Goal: Information Seeking & Learning: Check status

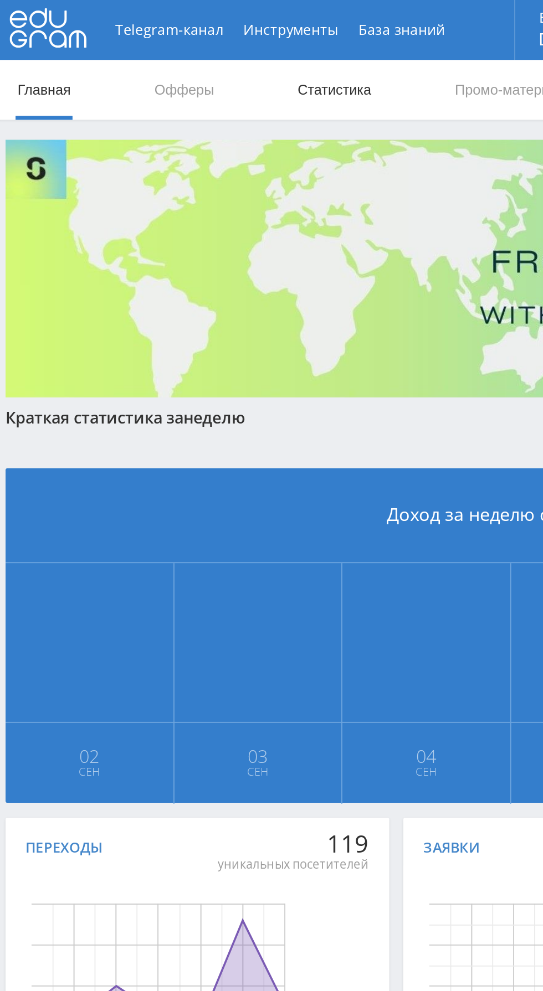
click at [179, 56] on link "Статистика" at bounding box center [187, 49] width 43 height 33
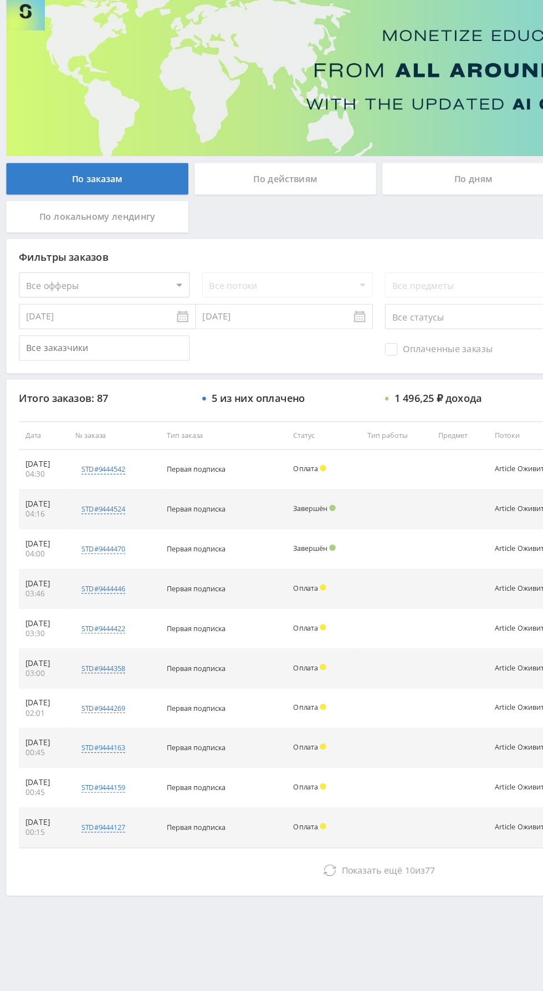
click at [373, 392] on span "Оплаченные заказы" at bounding box center [384, 389] width 94 height 11
click at [0, 0] on input "Оплаченные заказы" at bounding box center [0, 0] width 0 height 0
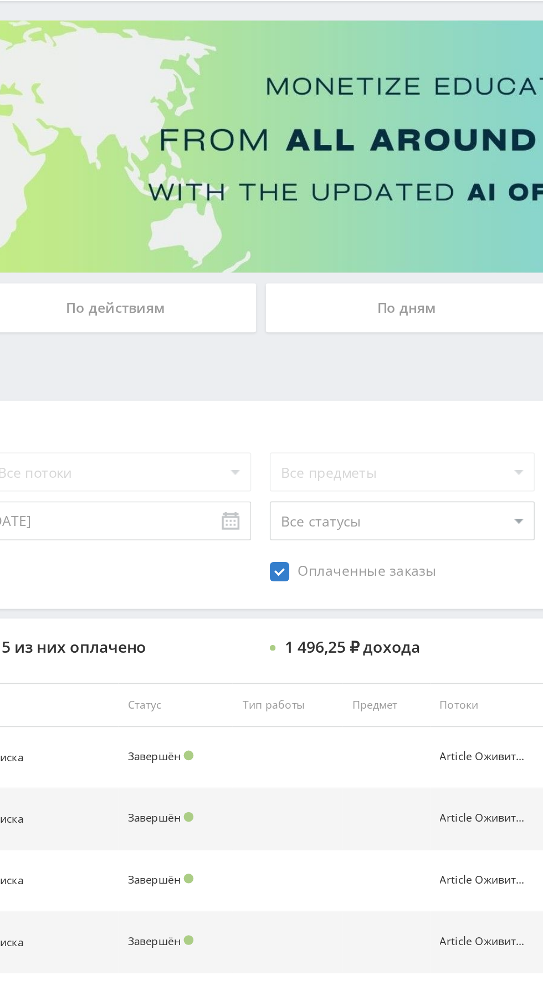
click at [408, 239] on div "По дням" at bounding box center [415, 241] width 160 height 28
click at [0, 0] on input "По дням" at bounding box center [0, 0] width 0 height 0
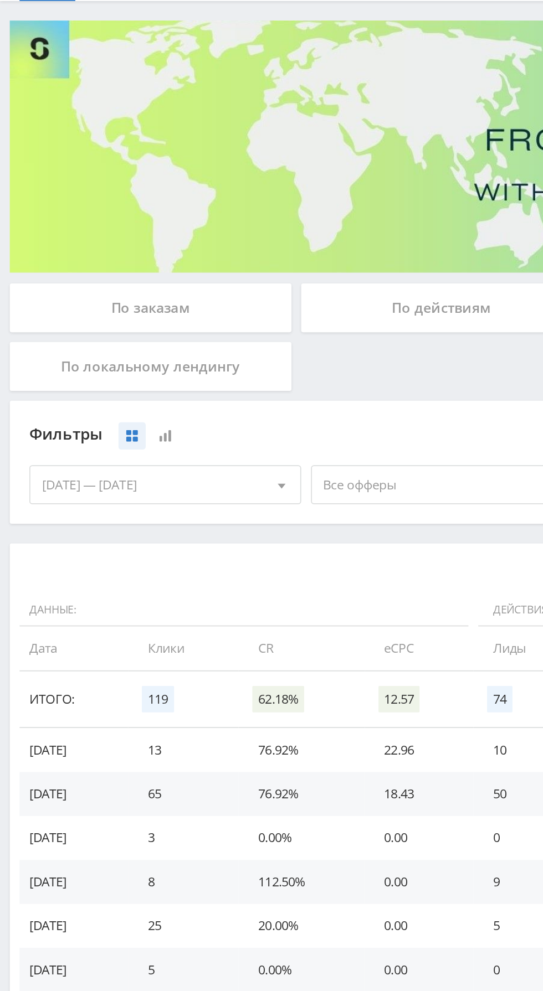
click at [240, 343] on span "Все офферы" at bounding box center [248, 340] width 130 height 21
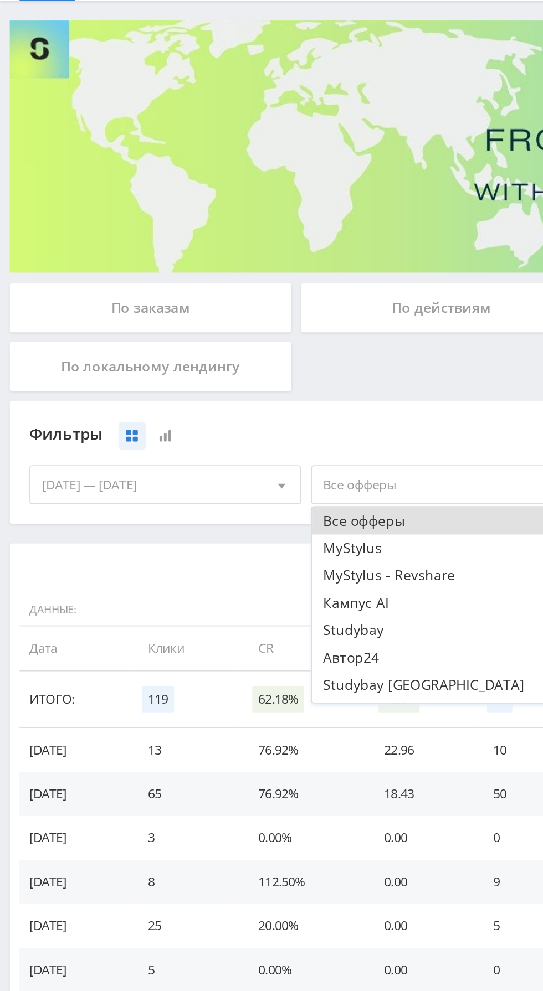
scroll to position [13, 0]
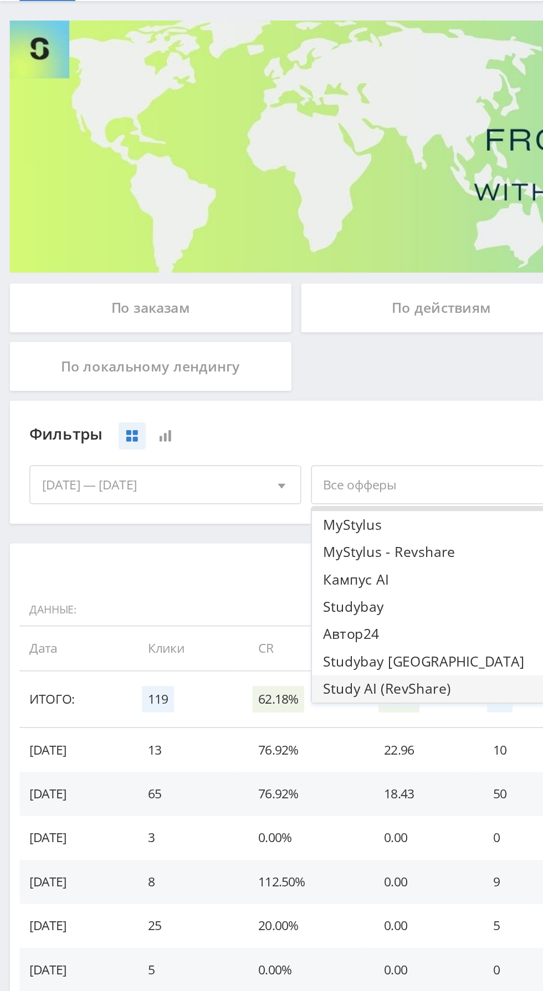
click at [227, 457] on button "Study AI (RevShare)" at bounding box center [253, 457] width 153 height 16
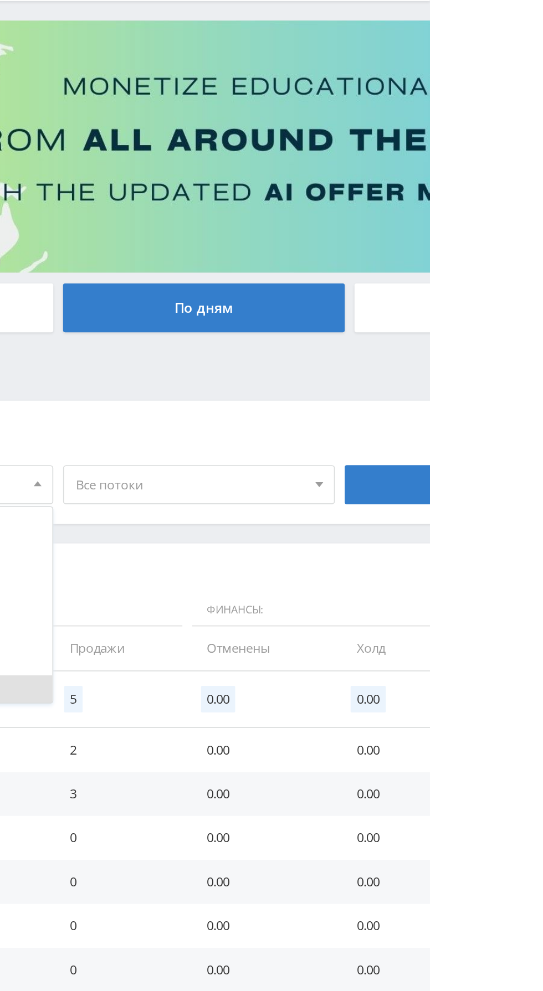
click at [440, 342] on span "Все потоки" at bounding box center [407, 340] width 130 height 21
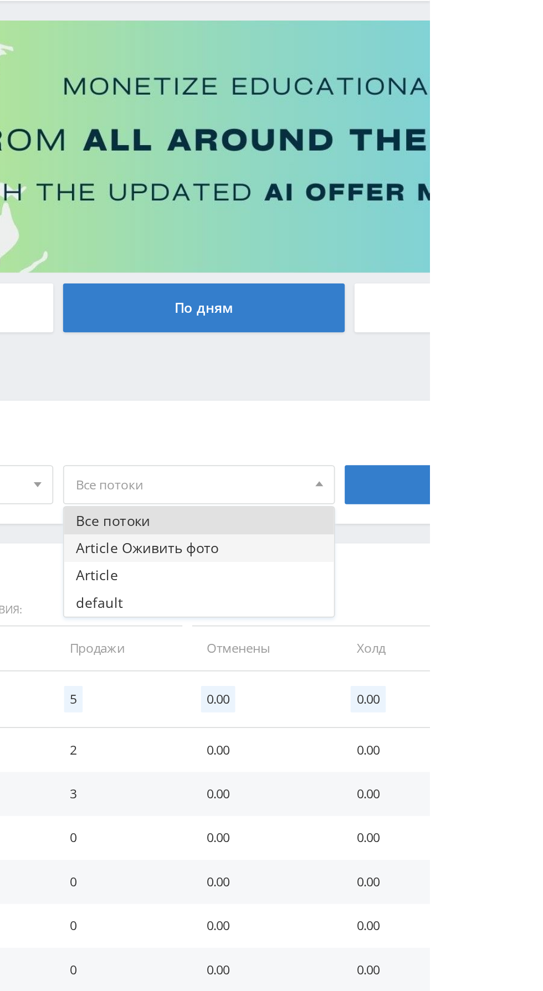
click at [441, 373] on button "Article Оживить фото" at bounding box center [412, 377] width 153 height 16
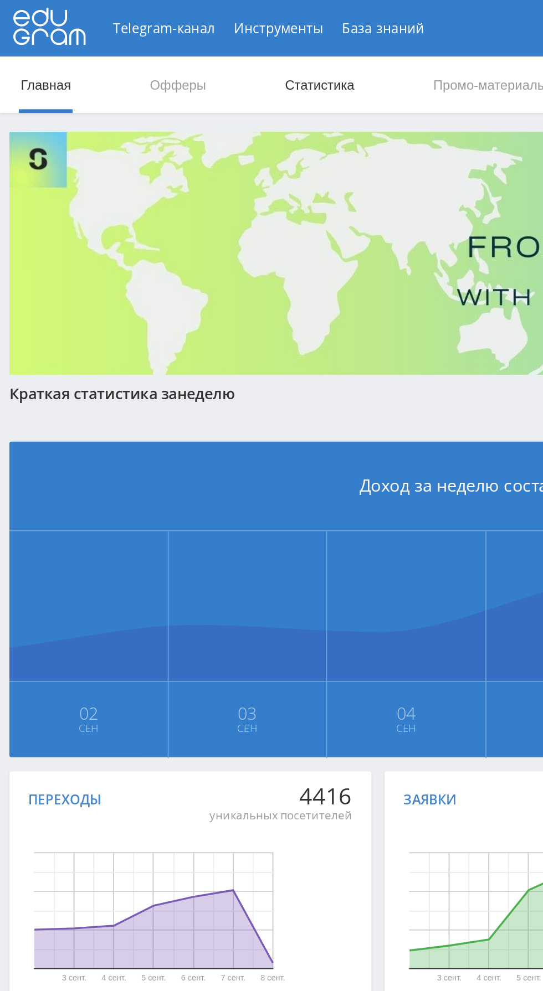
click at [199, 50] on link "Статистика" at bounding box center [187, 49] width 43 height 33
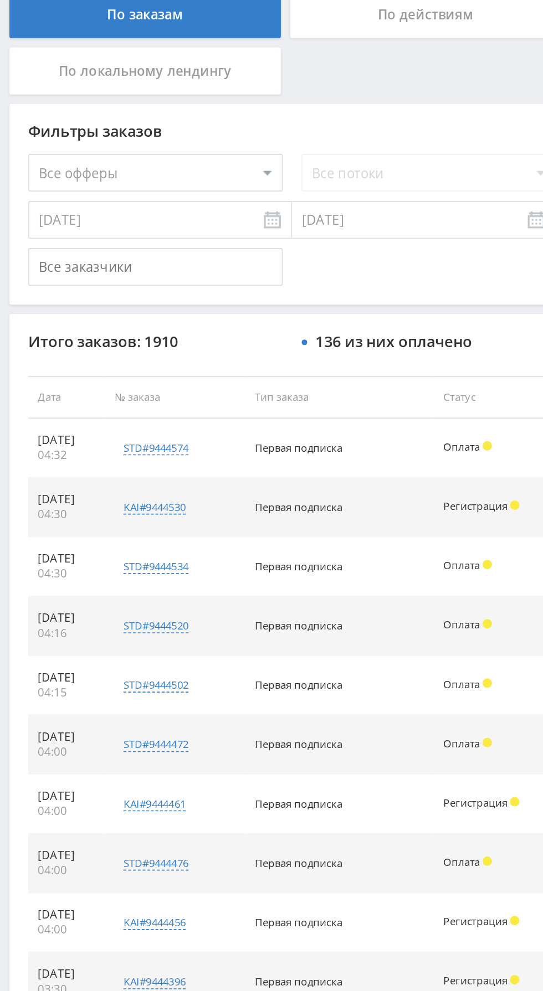
click at [123, 332] on select "Все офферы MyStylus MyStylus - Revshare Кампус AI Studybay Автор24 Studybay Bra…" at bounding box center [92, 333] width 150 height 22
select select "376"
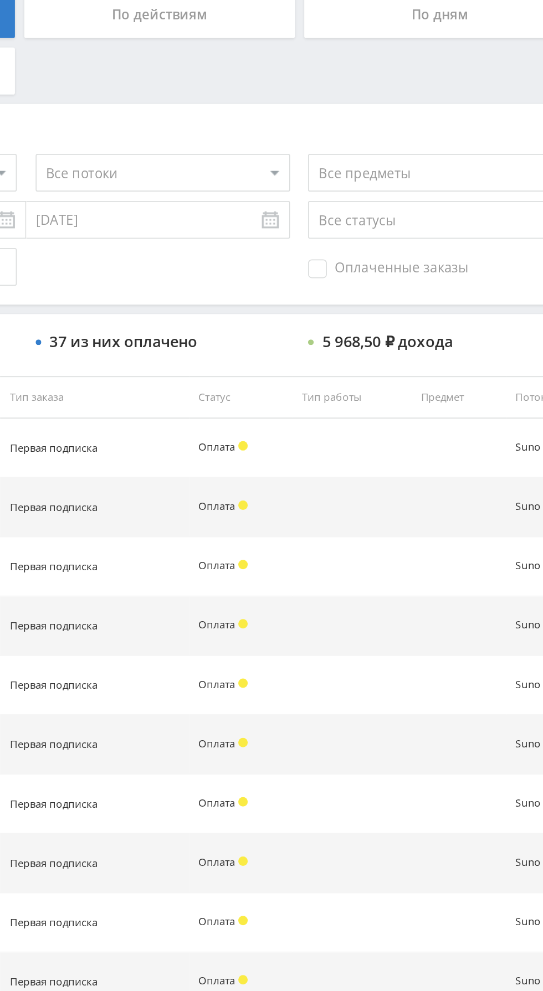
click at [382, 394] on span "Оплаченные заказы" at bounding box center [384, 389] width 94 height 11
click at [0, 0] on input "Оплаченные заказы" at bounding box center [0, 0] width 0 height 0
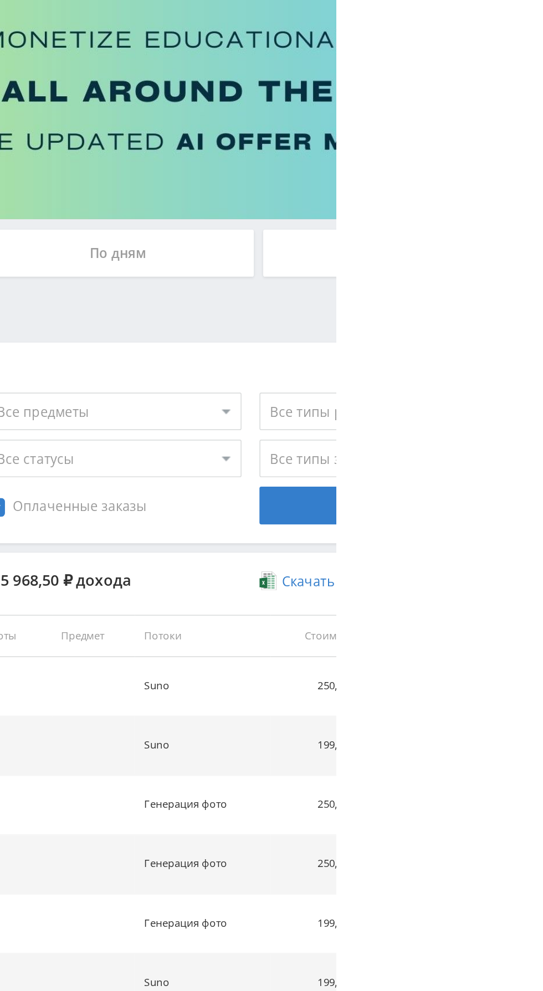
click at [462, 243] on div "По дням" at bounding box center [415, 241] width 160 height 28
click at [0, 0] on input "По дням" at bounding box center [0, 0] width 0 height 0
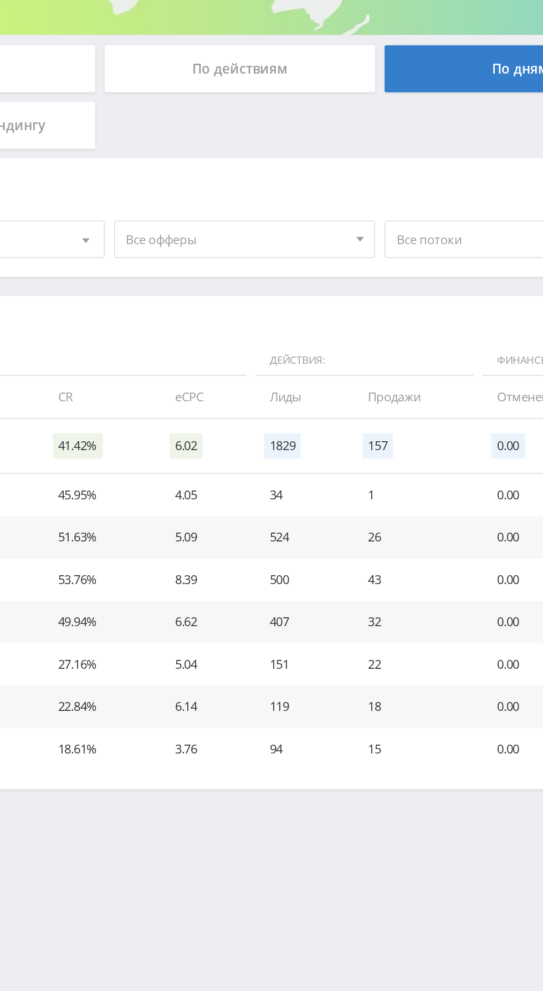
click at [282, 343] on span "Все офферы" at bounding box center [248, 340] width 130 height 21
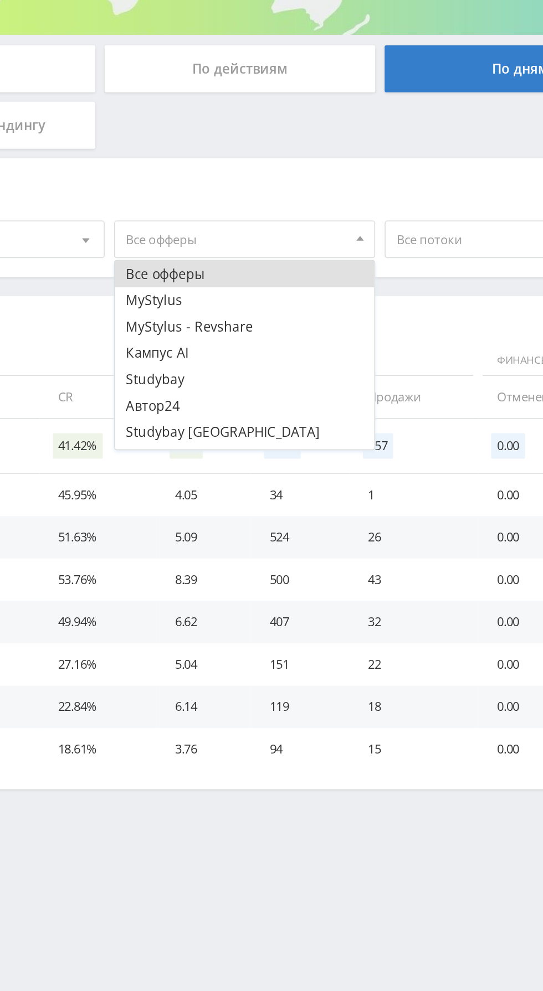
scroll to position [13, 0]
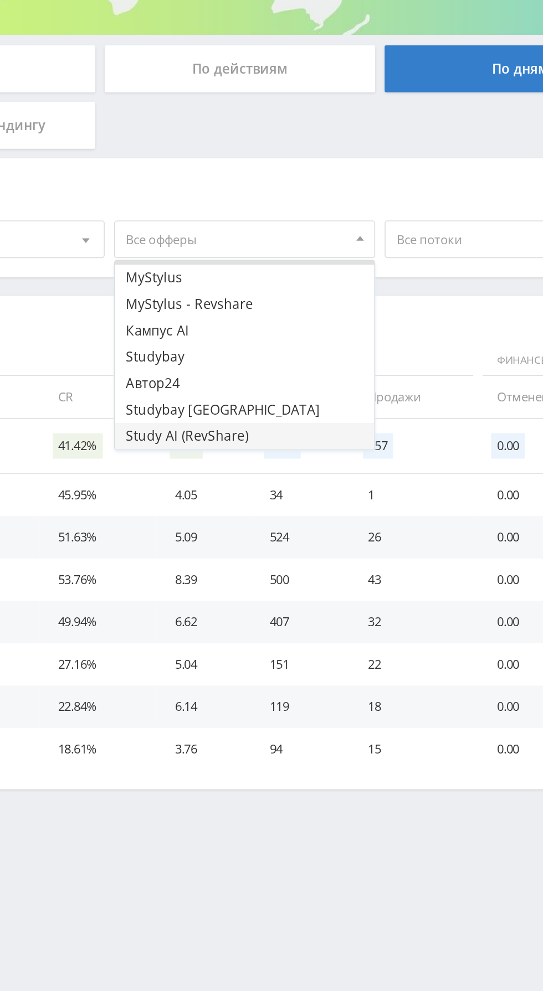
click at [257, 458] on button "Study AI (RevShare)" at bounding box center [253, 457] width 153 height 16
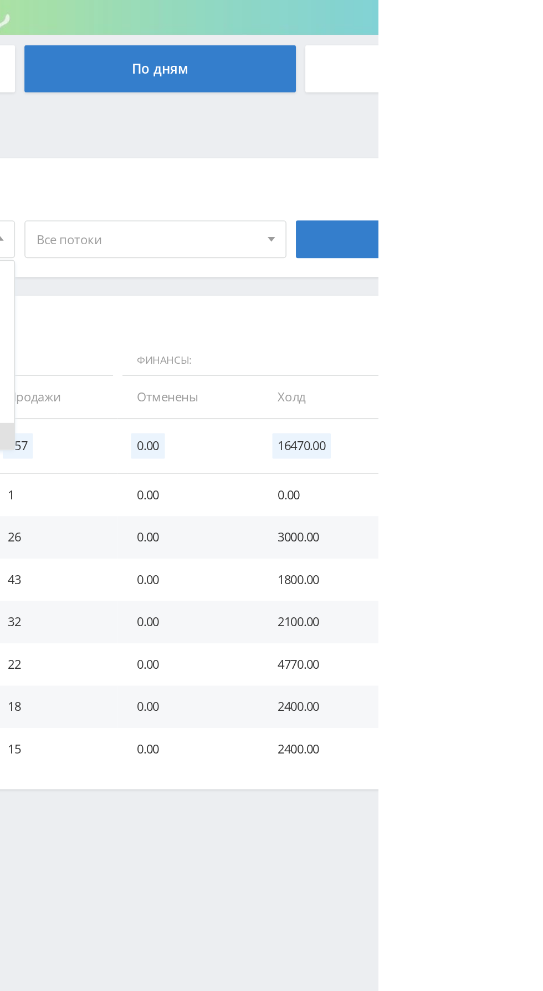
scroll to position [0, 0]
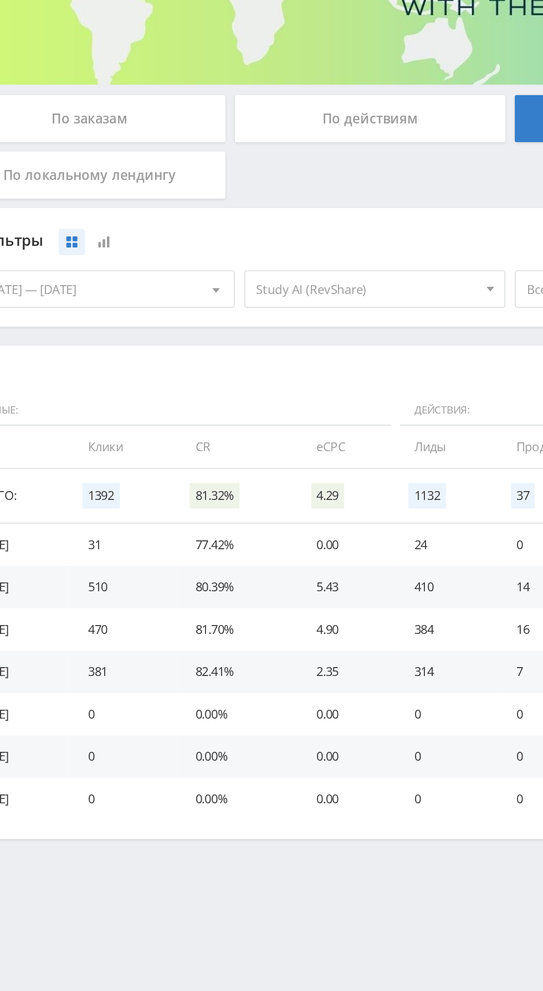
click at [256, 347] on span "Study AI (RevShare)" at bounding box center [248, 340] width 130 height 21
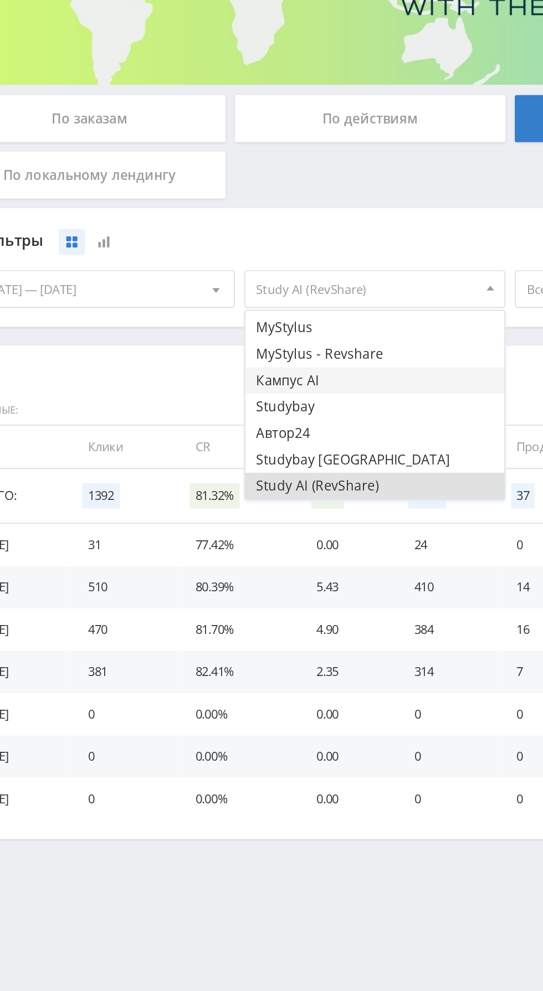
click at [230, 393] on button "Кампус AI" at bounding box center [253, 395] width 153 height 16
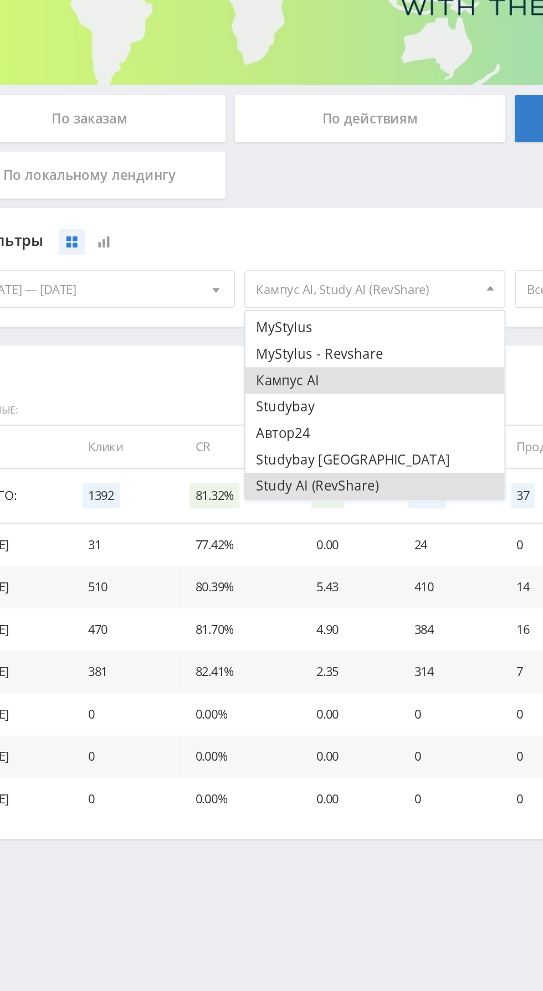
click at [247, 455] on button "Study AI (RevShare)" at bounding box center [253, 457] width 153 height 16
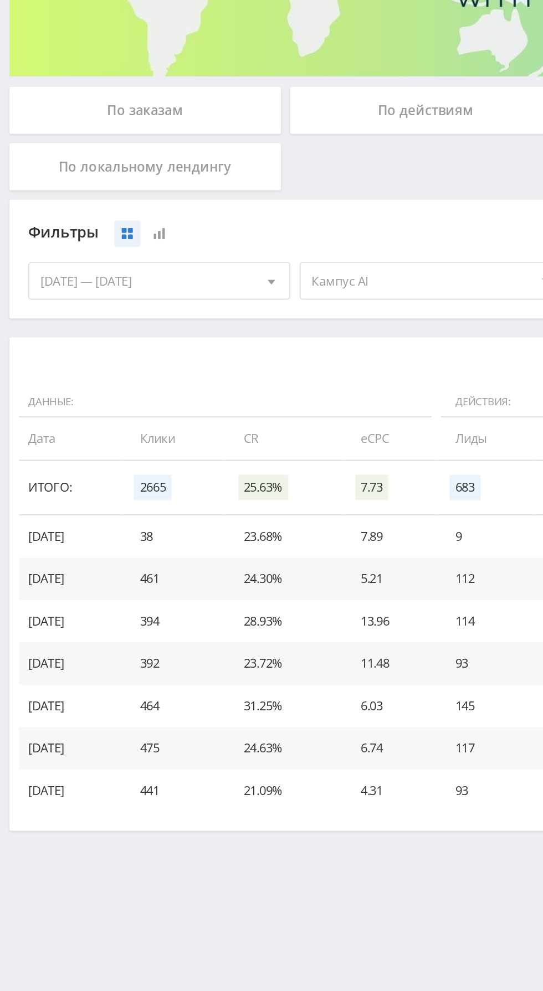
click at [239, 341] on span "Кампус AI" at bounding box center [248, 340] width 130 height 21
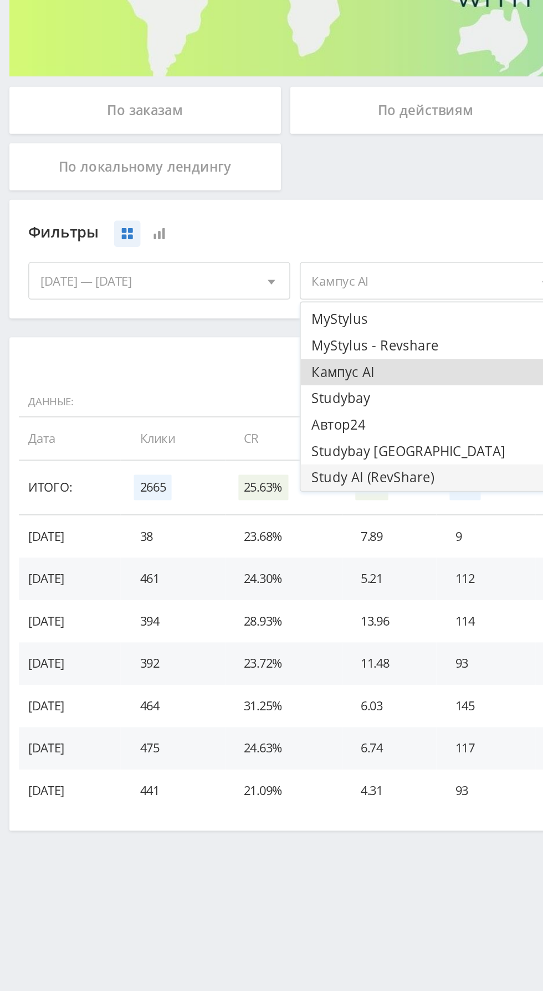
click at [210, 460] on button "Study AI (RevShare)" at bounding box center [253, 457] width 153 height 16
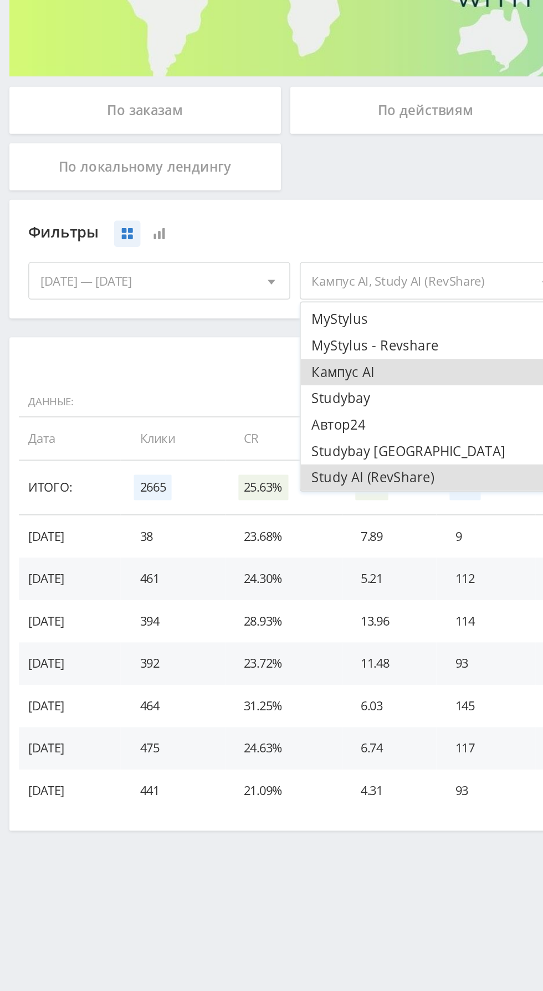
click at [240, 399] on button "Кампус AI" at bounding box center [253, 395] width 153 height 16
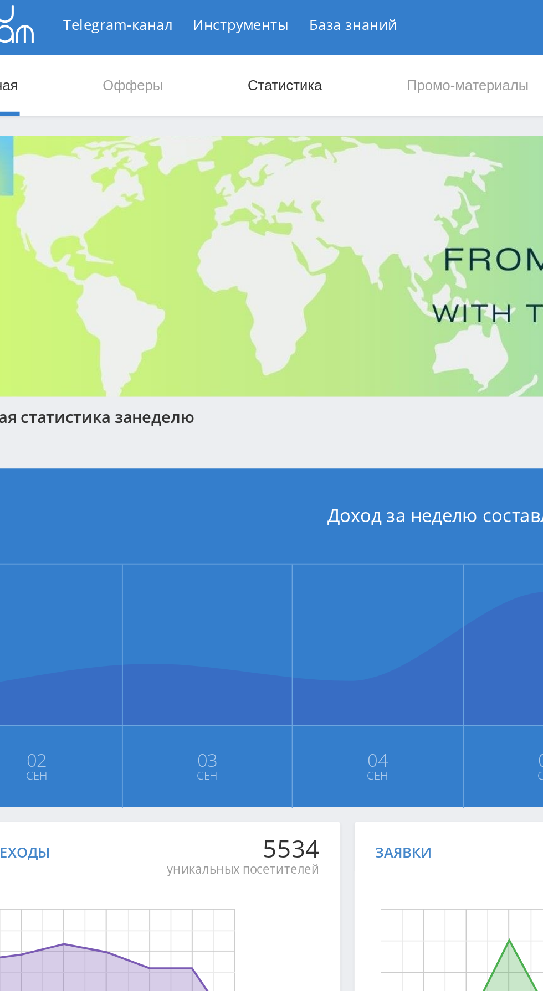
click at [179, 48] on link "Статистика" at bounding box center [187, 49] width 43 height 33
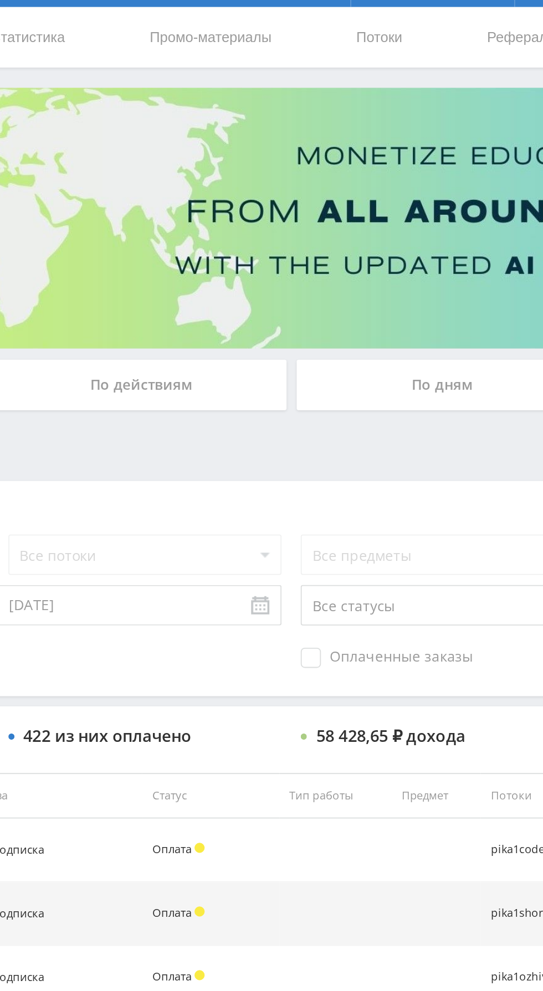
click at [398, 243] on div "По дням" at bounding box center [415, 241] width 160 height 28
click at [0, 0] on input "По дням" at bounding box center [0, 0] width 0 height 0
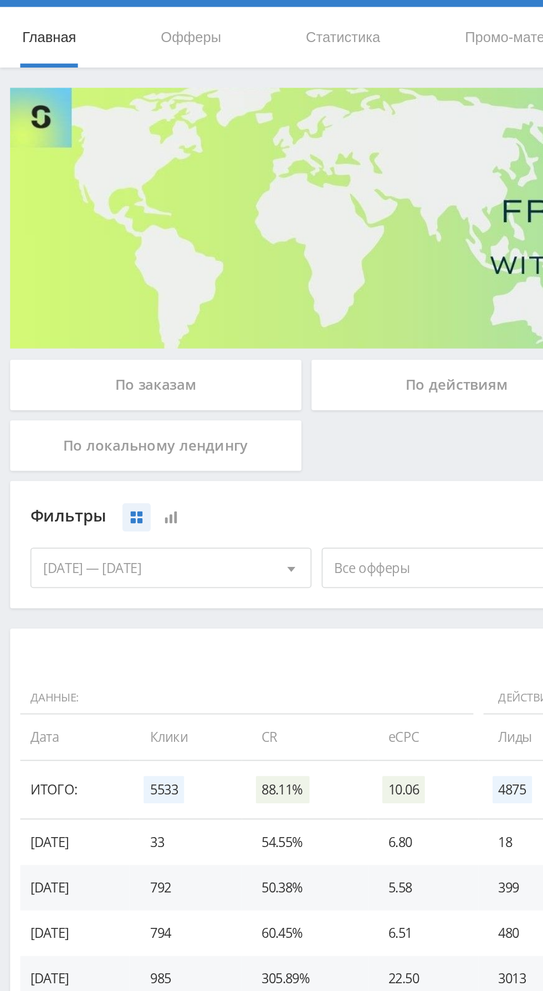
click at [230, 343] on span "Все офферы" at bounding box center [248, 340] width 130 height 21
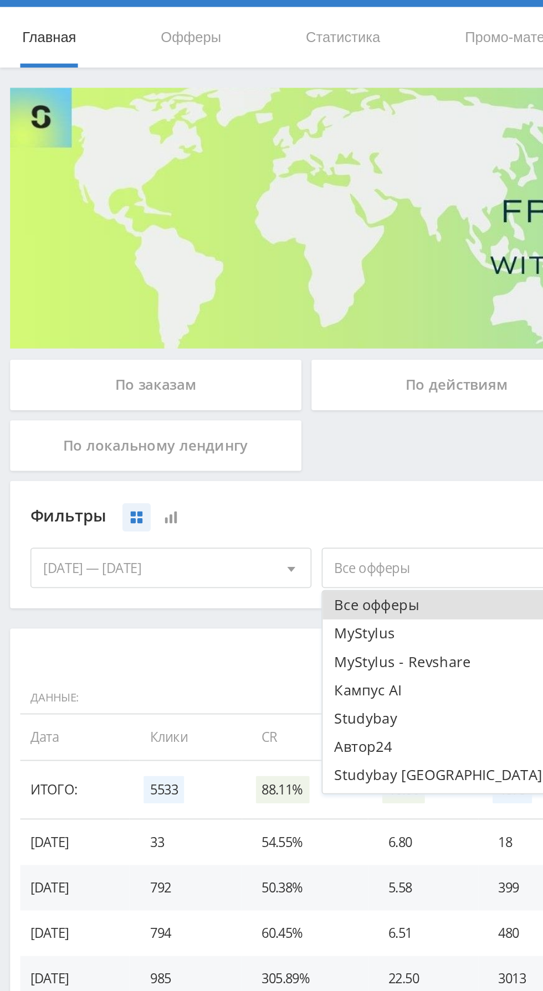
scroll to position [13, 0]
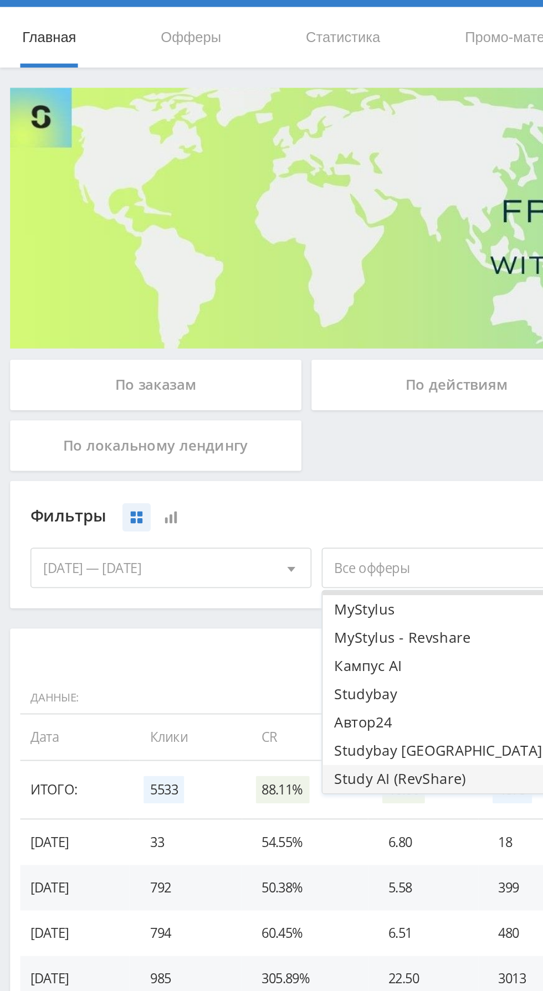
click at [227, 458] on button "Study AI (RevShare)" at bounding box center [253, 457] width 153 height 16
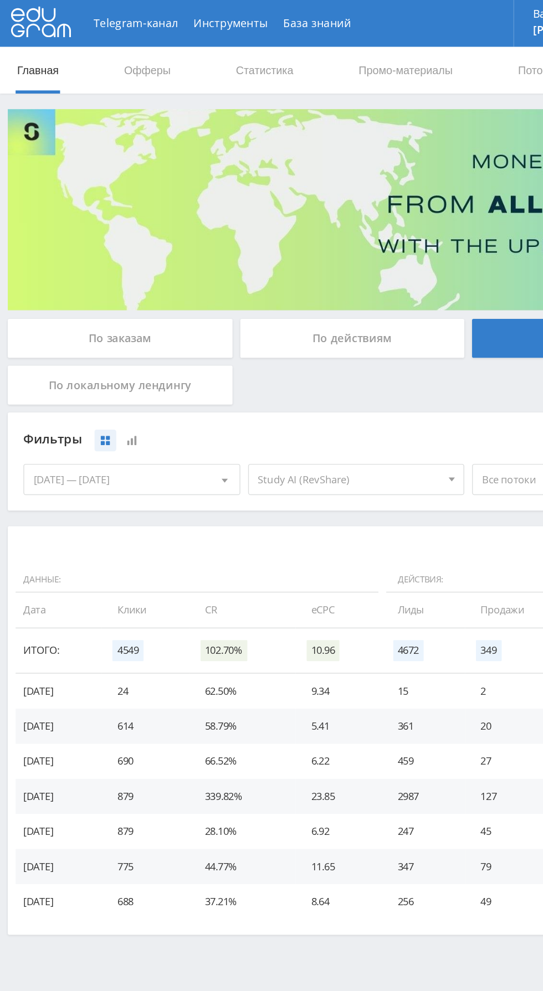
click at [122, 243] on div "По заказам" at bounding box center [86, 241] width 160 height 28
click at [0, 0] on input "По заказам" at bounding box center [0, 0] width 0 height 0
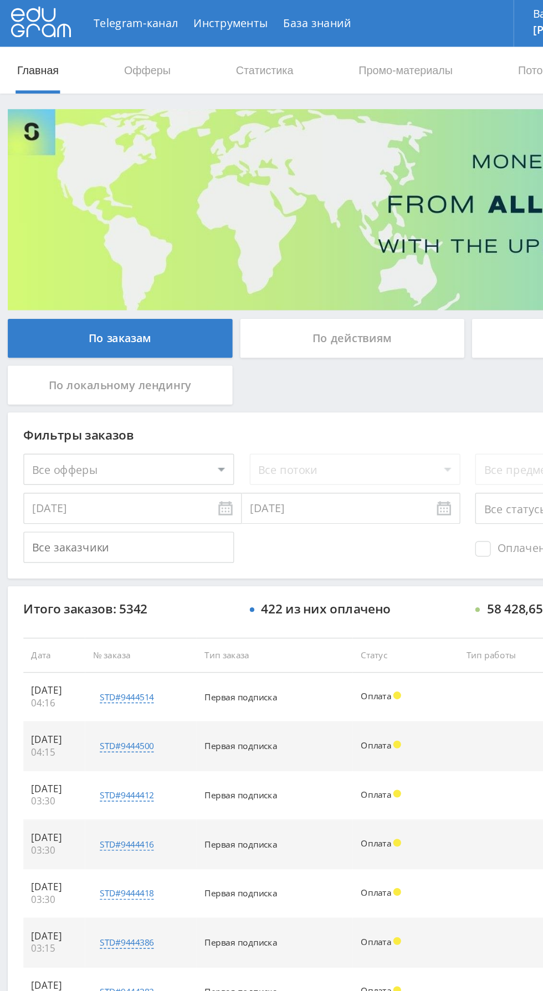
click at [130, 333] on select "Все офферы MyStylus MyStylus - Revshare Кампус AI Studybay Автор24 Studybay Bra…" at bounding box center [92, 333] width 150 height 22
select select "376"
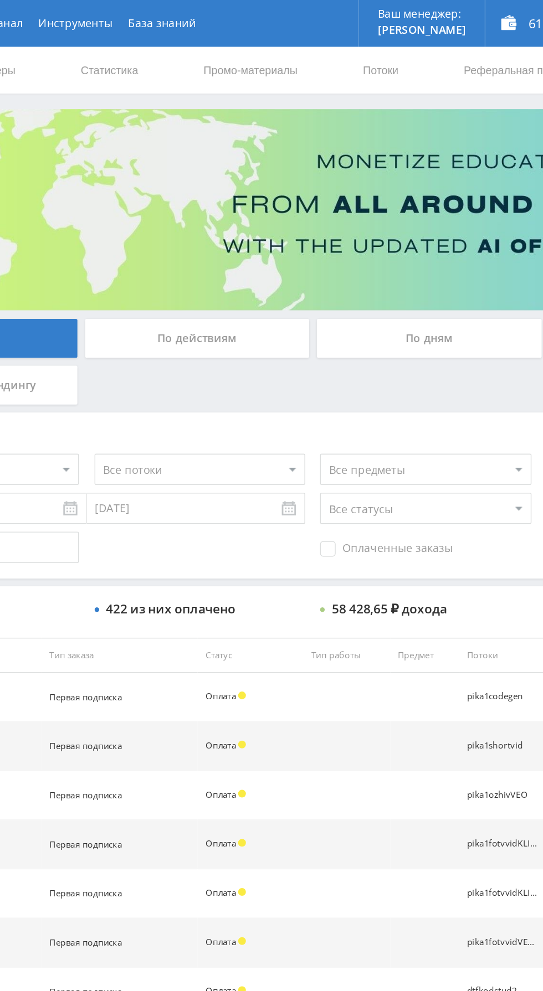
click at [382, 394] on span "Оплаченные заказы" at bounding box center [384, 389] width 94 height 11
click at [0, 0] on input "Оплаченные заказы" at bounding box center [0, 0] width 0 height 0
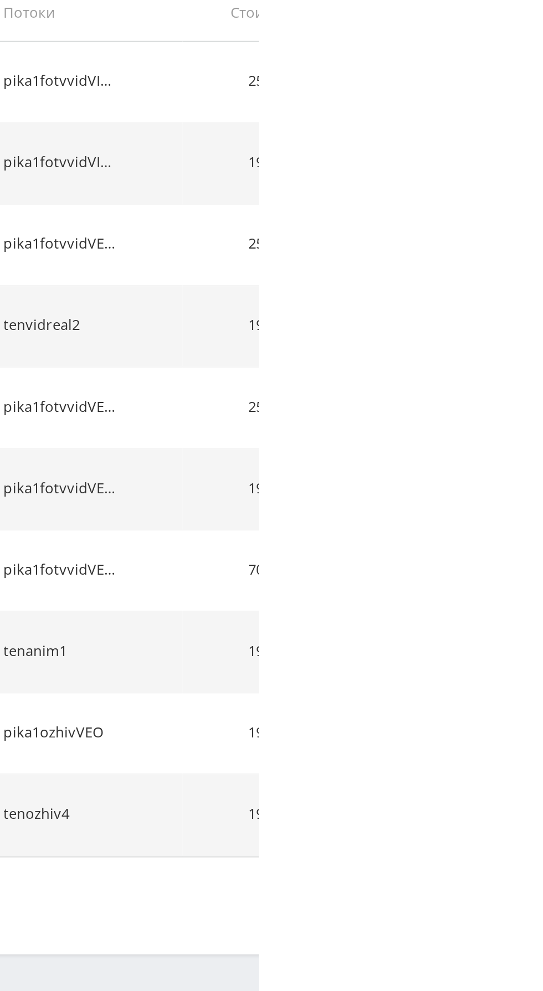
scroll to position [0, 0]
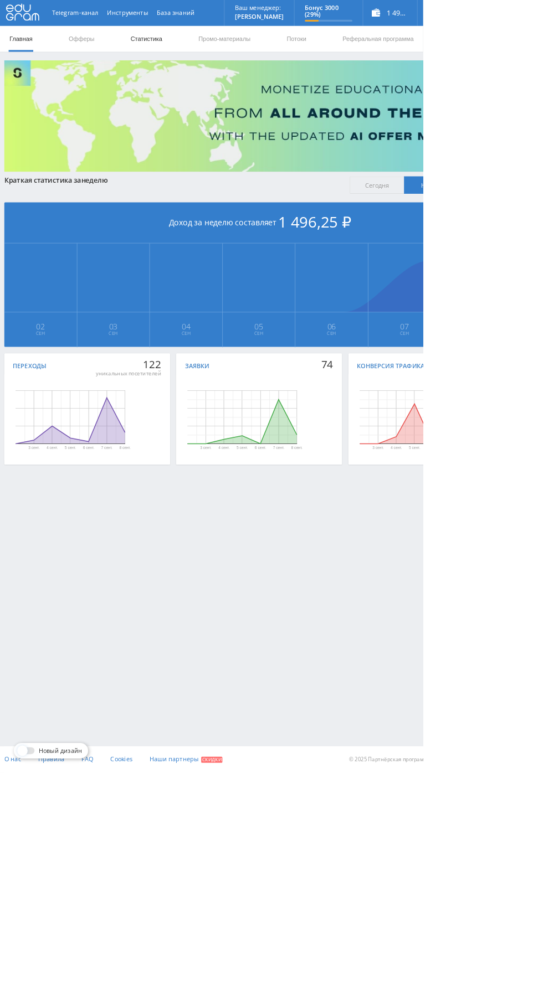
click at [196, 45] on link "Статистика" at bounding box center [187, 49] width 43 height 33
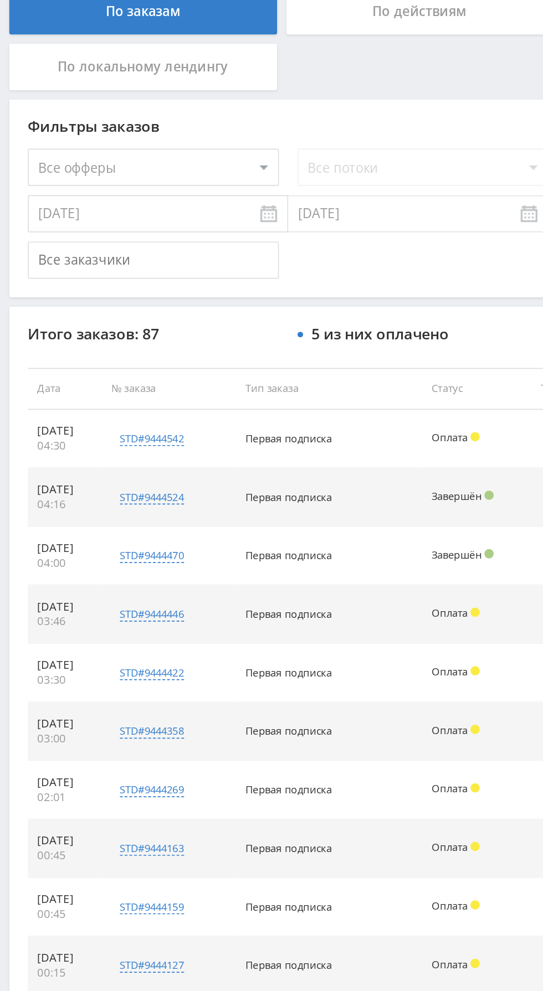
click at [122, 335] on select "Все офферы MyStylus MyStylus - Revshare Кампус AI Studybay Автор24 Studybay Bra…" at bounding box center [92, 333] width 150 height 22
select select "376"
click at [239, 327] on select "Все потоки Article Оживить фото Article default" at bounding box center [252, 333] width 150 height 22
click at [177, 322] on select "Все потоки Article Оживить фото Article default" at bounding box center [252, 333] width 150 height 22
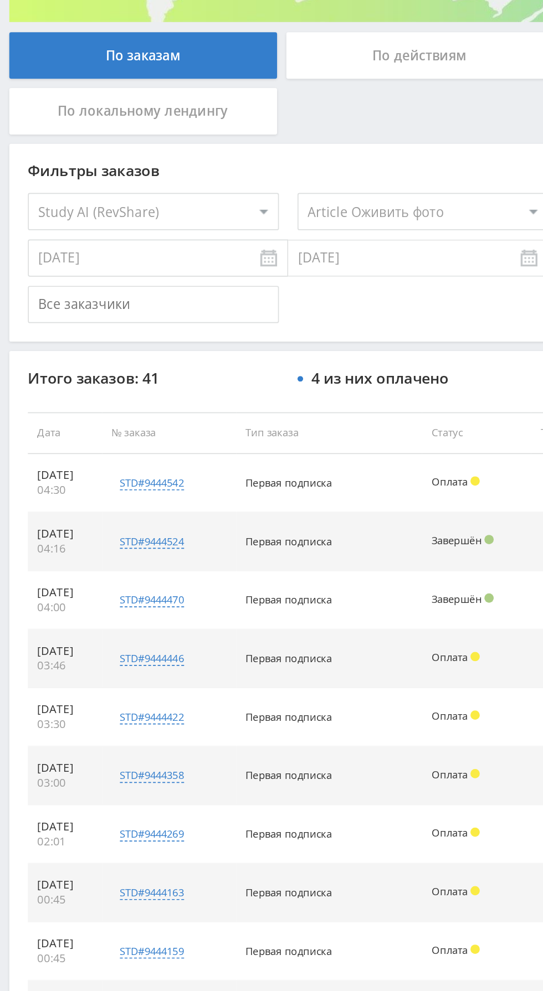
click at [235, 338] on select "Все потоки Article Оживить фото Article default" at bounding box center [252, 333] width 150 height 22
click at [177, 322] on select "Все потоки Article Оживить фото Article default" at bounding box center [252, 333] width 150 height 22
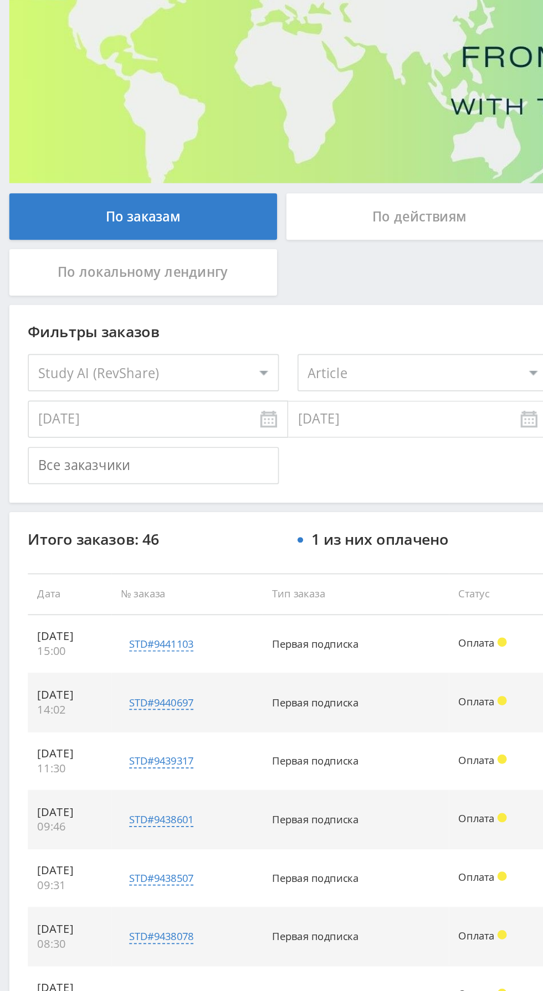
click at [238, 328] on select "Все потоки Article Оживить фото Article default" at bounding box center [252, 333] width 150 height 22
select select "0"
click at [177, 322] on select "Все потоки Article Оживить фото Article default" at bounding box center [252, 333] width 150 height 22
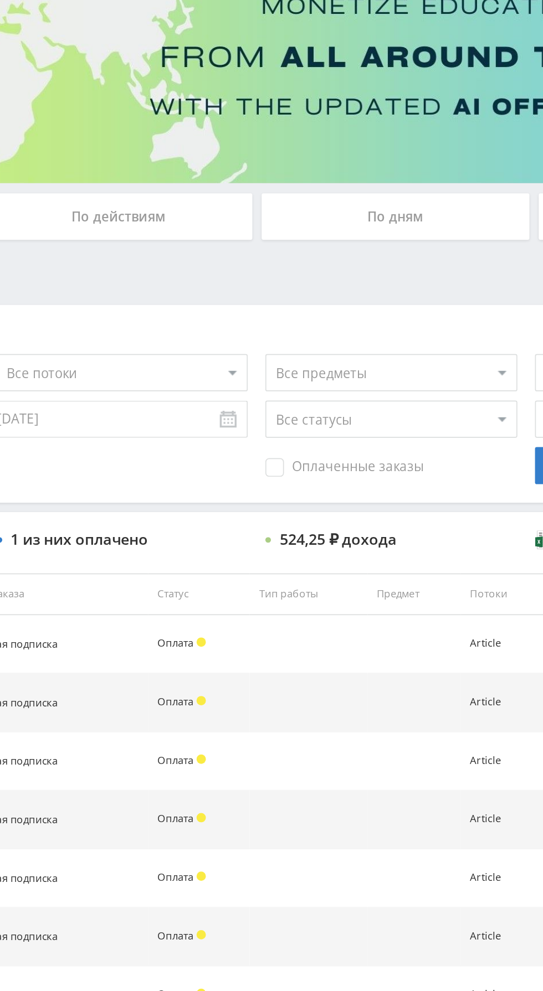
click at [377, 394] on span "Оплаченные заказы" at bounding box center [384, 389] width 94 height 11
click at [0, 0] on input "Оплаченные заказы" at bounding box center [0, 0] width 0 height 0
